Goal: Find specific page/section: Find specific page/section

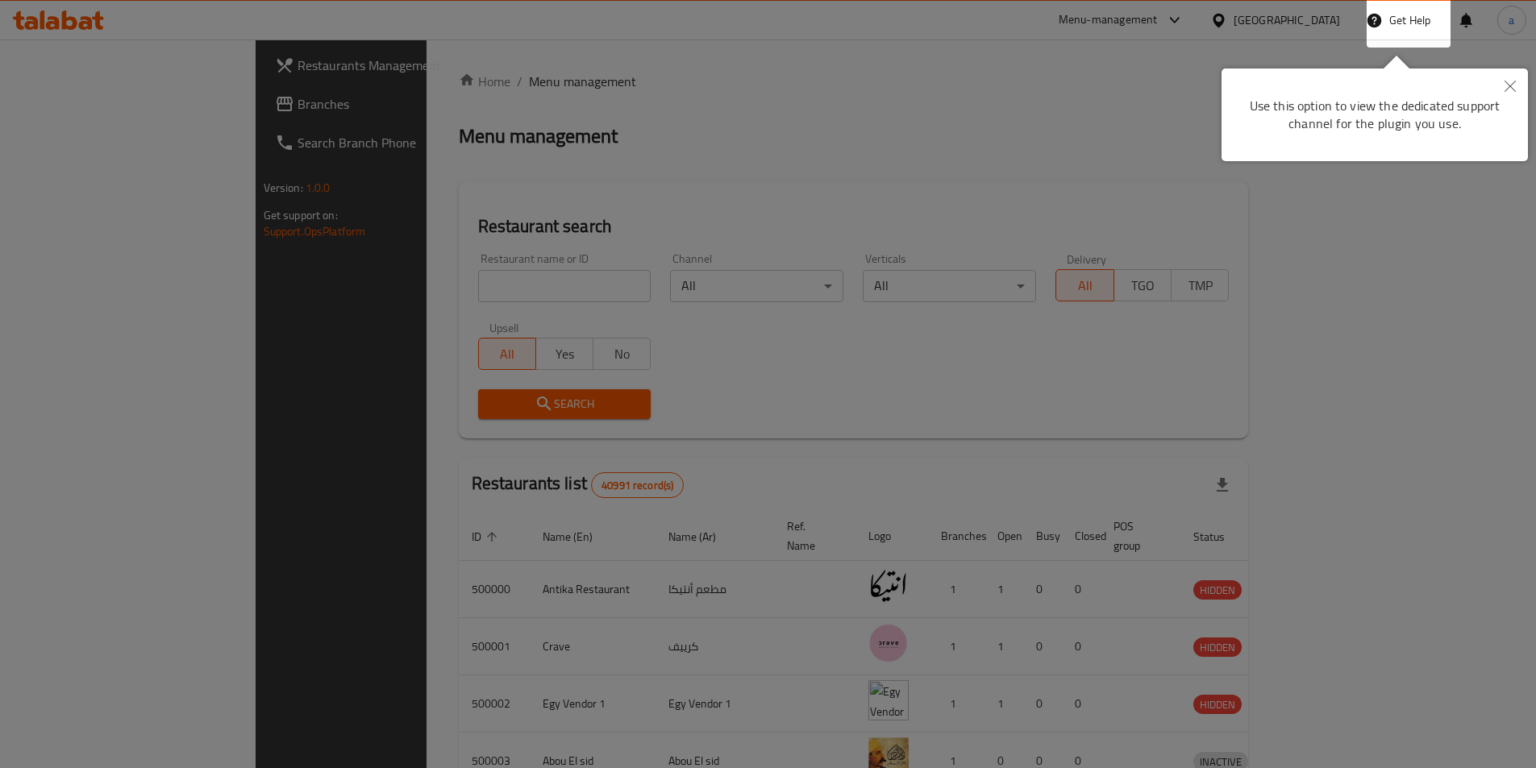
click at [1507, 89] on icon "Close" at bounding box center [1509, 86] width 11 height 11
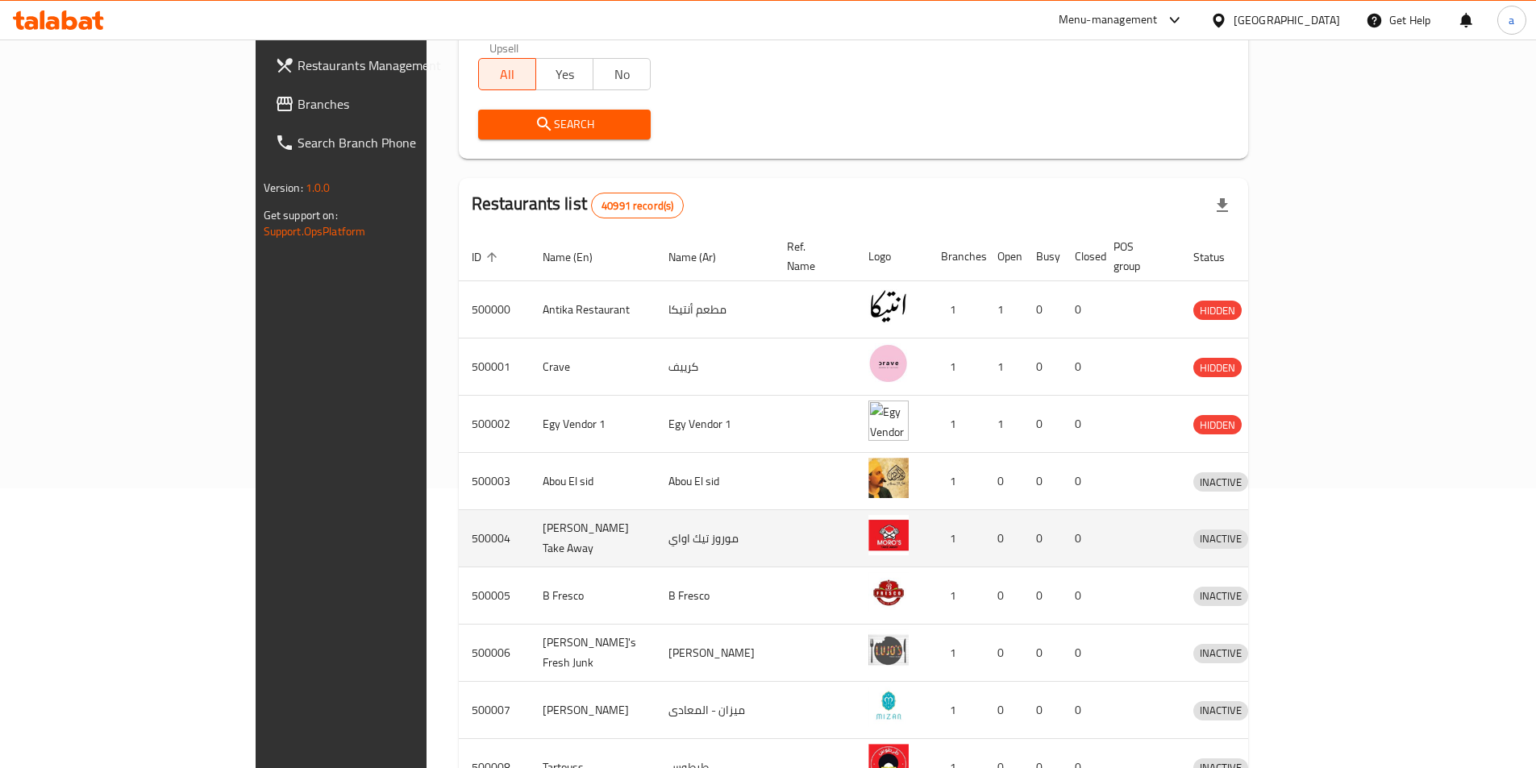
scroll to position [81, 0]
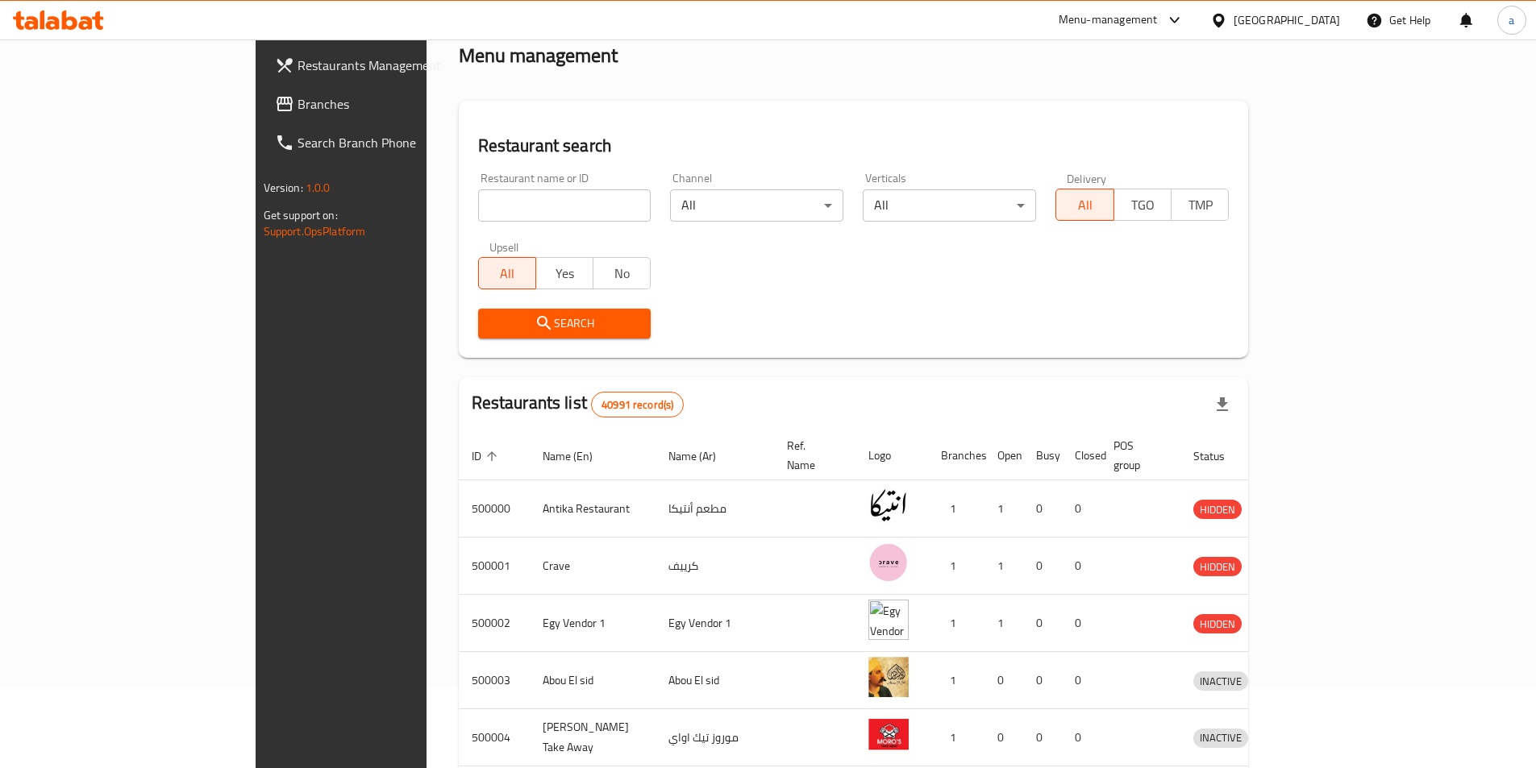
click at [1158, 20] on div "Menu-management" at bounding box center [1107, 19] width 99 height 19
click at [1224, 17] on icon at bounding box center [1217, 20] width 11 height 14
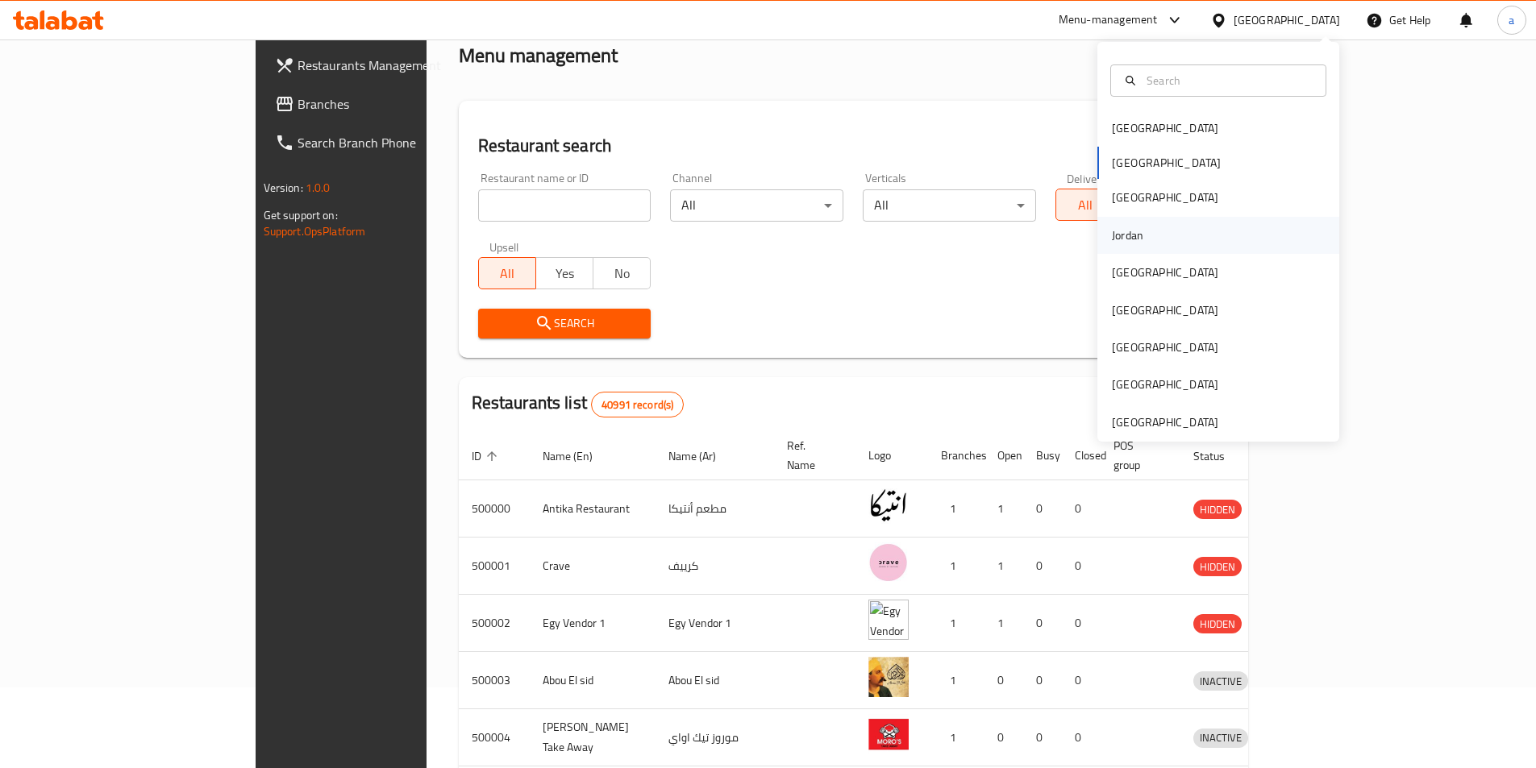
click at [1137, 226] on div "Jordan" at bounding box center [1127, 235] width 57 height 37
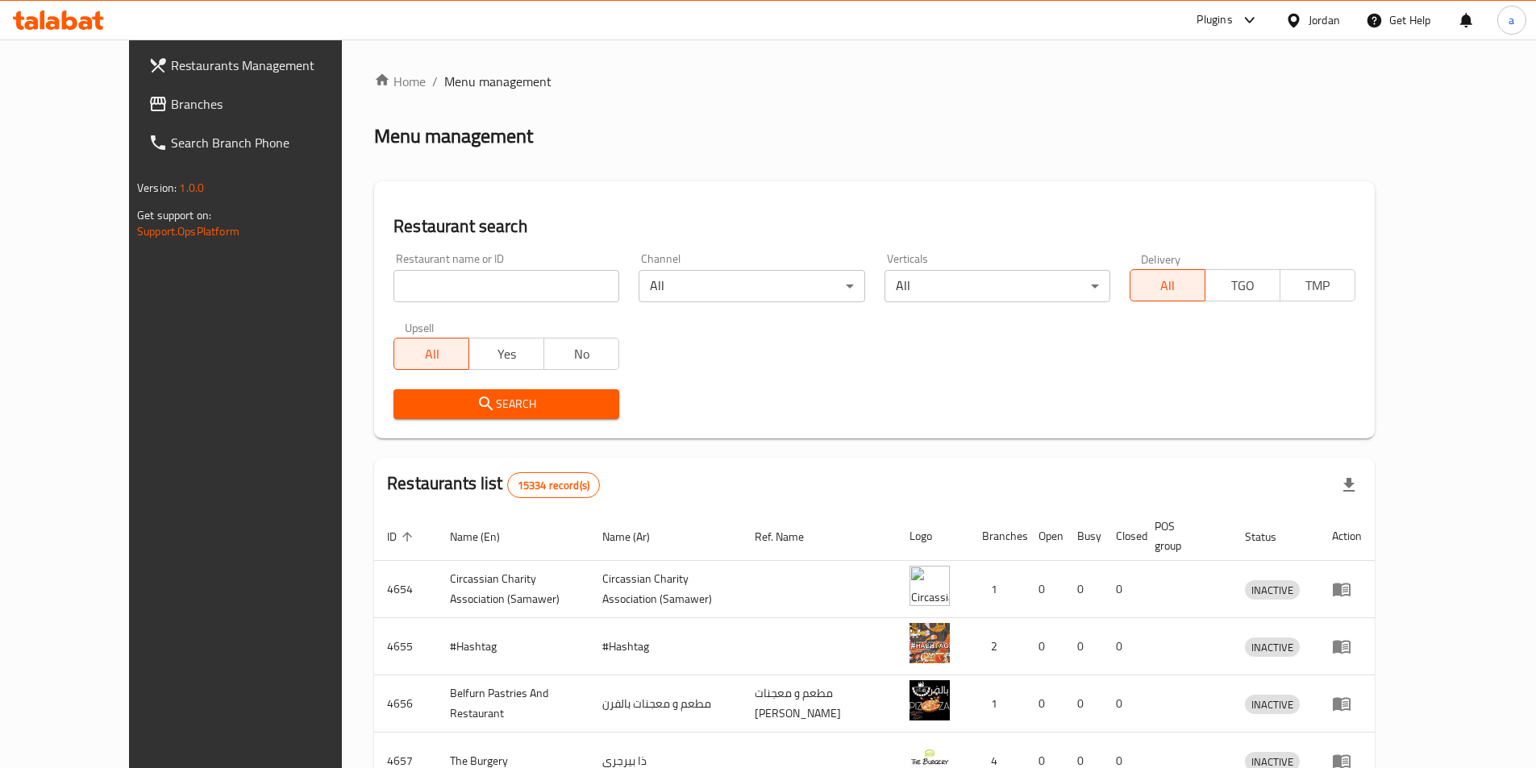
click at [1313, 16] on div "Jordan" at bounding box center [1323, 20] width 31 height 18
